Goal: Transaction & Acquisition: Purchase product/service

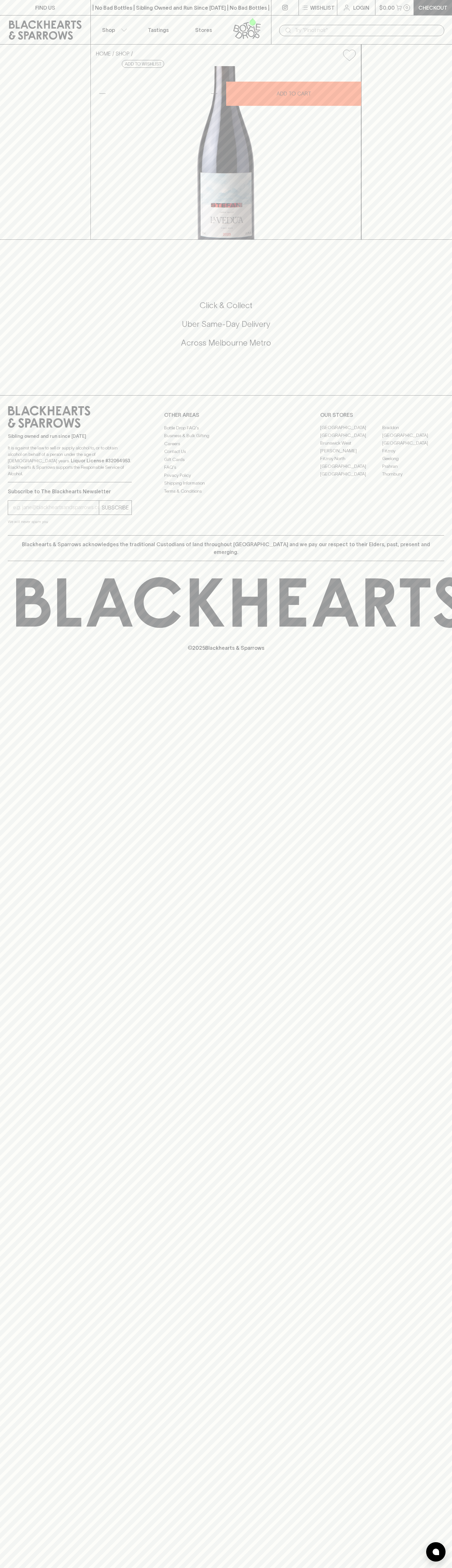
click at [448, 1389] on div "FIND US | No Bad Bottles | Sibling Owned and Run Since 2006 | No Bad Bottles | …" at bounding box center [226, 784] width 452 height 1568
click at [80, 1567] on html "FIND US | No Bad Bottles | Sibling Owned and Run Since 2006 | No Bad Bottles | …" at bounding box center [226, 784] width 452 height 1568
click at [13, 253] on div at bounding box center [226, 247] width 452 height 13
